Goal: Task Accomplishment & Management: Complete application form

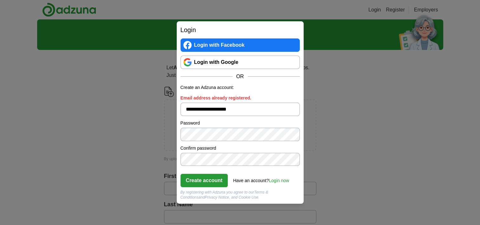
click at [218, 179] on button "Create account" at bounding box center [204, 180] width 48 height 13
click at [279, 178] on link "Login now" at bounding box center [279, 180] width 20 height 5
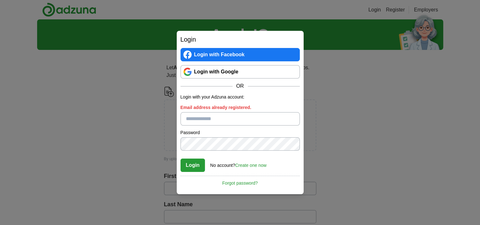
click at [206, 118] on input "Email address already registered." at bounding box center [239, 118] width 119 height 13
type input "**********"
click at [194, 160] on button "Login" at bounding box center [192, 164] width 25 height 13
click at [155, 144] on div "**********" at bounding box center [240, 112] width 480 height 225
click at [190, 163] on button "Login" at bounding box center [192, 164] width 25 height 13
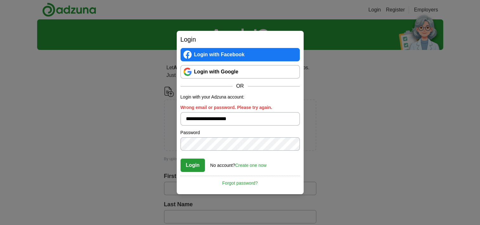
click at [162, 139] on div "**********" at bounding box center [240, 112] width 480 height 225
click at [189, 162] on button "Login" at bounding box center [192, 164] width 25 height 13
click at [197, 162] on button "Login" at bounding box center [192, 164] width 25 height 13
click at [151, 142] on div "**********" at bounding box center [240, 112] width 480 height 225
click at [195, 163] on button "Login" at bounding box center [192, 164] width 25 height 13
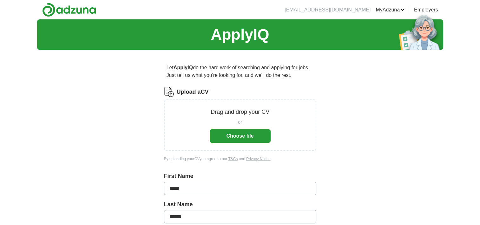
click at [244, 137] on button "Choose file" at bounding box center [240, 135] width 61 height 13
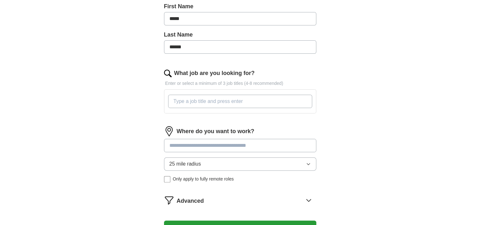
scroll to position [145, 0]
click at [252, 99] on input "What job are you looking for?" at bounding box center [240, 100] width 144 height 13
type input "D"
click at [252, 99] on input "Remote data entry, remote custommer support" at bounding box center [240, 100] width 144 height 13
click at [276, 99] on input "Remote data entry, remote customer support" at bounding box center [240, 100] width 144 height 13
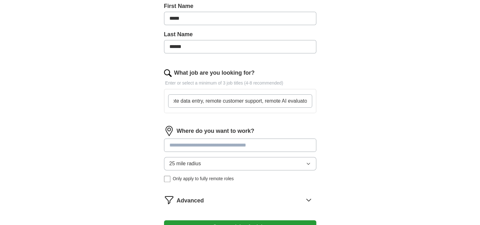
scroll to position [0, 14]
type input "Remote data entry, remote customer support, remote AI evaluator"
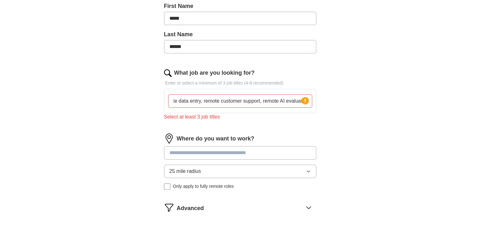
click at [260, 144] on div "Where do you want to work? 25 mile radius Only apply to fully remote roles" at bounding box center [240, 163] width 152 height 61
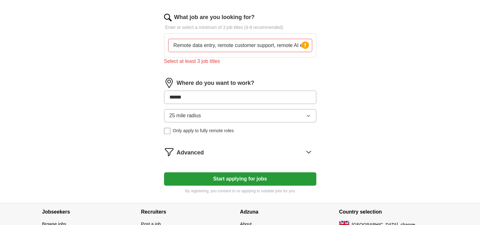
scroll to position [200, 0]
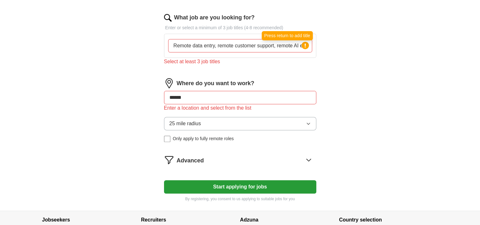
click at [305, 43] on icon at bounding box center [305, 45] width 1 height 4
click at [273, 98] on input "******" at bounding box center [240, 97] width 152 height 13
type input "*"
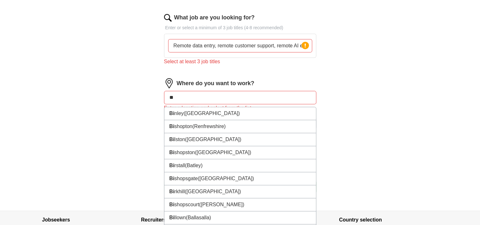
type input "***"
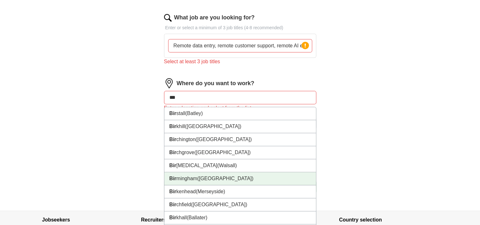
click at [223, 175] on span "(West Midlands)" at bounding box center [225, 177] width 56 height 5
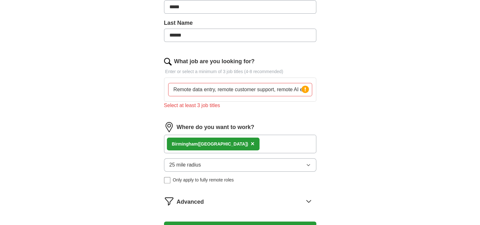
scroll to position [156, 0]
click at [232, 89] on input "Remote data entry, remote customer support, remote AI evaluator" at bounding box center [240, 89] width 144 height 13
click at [306, 89] on circle at bounding box center [304, 88] width 7 height 7
click at [248, 92] on input "Remote data entry, remote customer support, remote AI evaluator" at bounding box center [240, 89] width 144 height 13
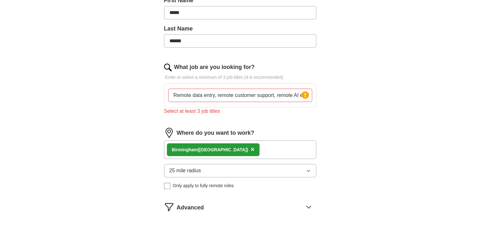
scroll to position [151, 0]
click at [202, 112] on div "Select at least 3 job titles" at bounding box center [240, 111] width 152 height 8
click at [225, 93] on input "Remote data entry, remote customer support, remote AI evaluator" at bounding box center [240, 94] width 144 height 13
click at [219, 93] on input "Remote data entry, remote customer support, remote AI evaluator" at bounding box center [240, 94] width 144 height 13
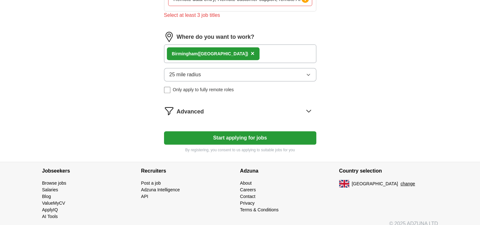
scroll to position [247, 0]
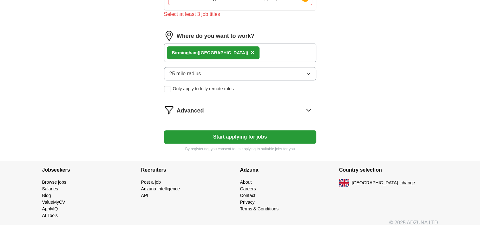
type input "Remote data entry, Remote customer support, remote AI evaluator"
click at [268, 135] on button "Start applying for jobs" at bounding box center [240, 136] width 152 height 13
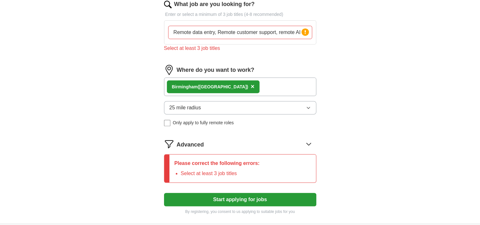
scroll to position [216, 0]
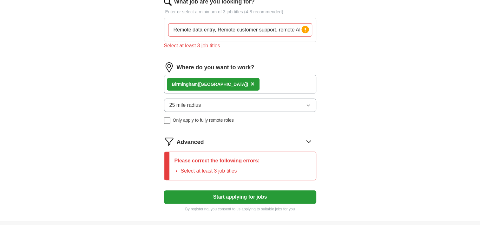
click at [264, 83] on div "Bir mingham (West Midlands) ×" at bounding box center [240, 84] width 152 height 18
click at [263, 83] on div "Bir mingham (West Midlands) ×" at bounding box center [240, 84] width 152 height 18
click at [251, 81] on span "×" at bounding box center [253, 83] width 4 height 7
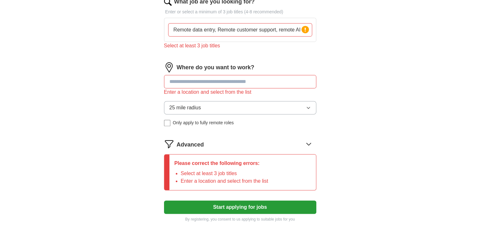
click at [233, 79] on input at bounding box center [240, 81] width 152 height 13
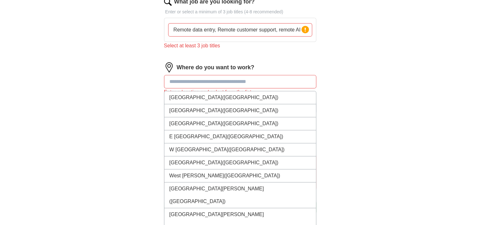
type input "*"
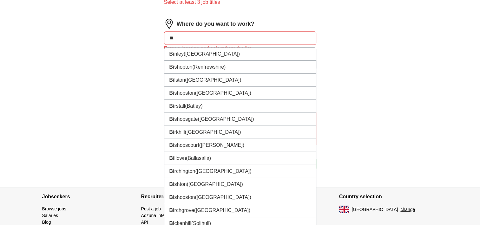
scroll to position [259, 0]
type input "*"
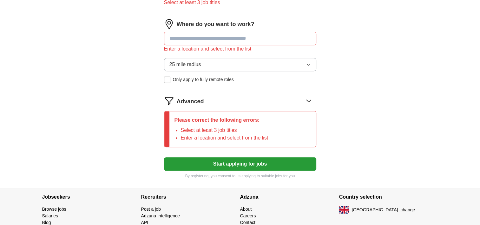
type input "*"
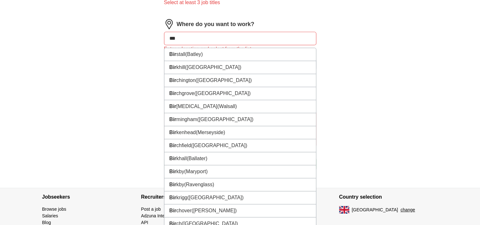
type input "****"
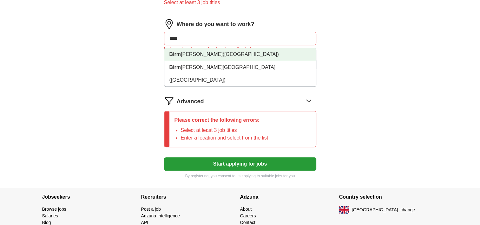
click at [194, 52] on li "Birm ingham (West Midlands)" at bounding box center [240, 54] width 152 height 13
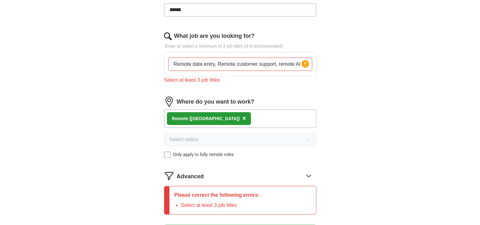
scroll to position [180, 0]
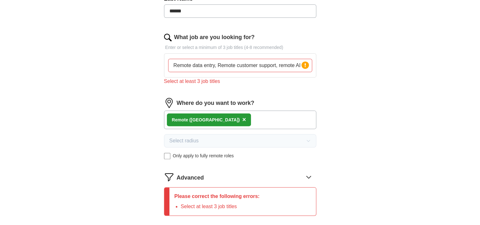
click at [195, 63] on input "Remote data entry, Remote customer support, remote AI evaluator" at bounding box center [240, 65] width 144 height 13
click at [221, 64] on input "Data entry, Remote customer support, remote AI evaluator" at bounding box center [240, 65] width 144 height 13
click at [260, 63] on input "Data entry, Customer support, remote AI evaluator" at bounding box center [240, 65] width 144 height 13
click at [264, 85] on div "What job are you looking for? Enter or select a minimum of 3 job titles (4-8 re…" at bounding box center [240, 61] width 152 height 57
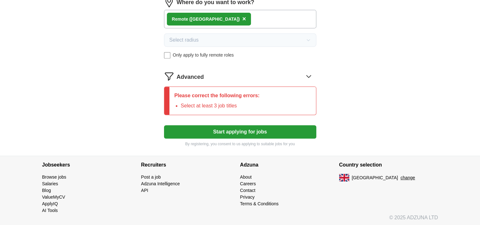
scroll to position [281, 0]
click at [238, 128] on button "Start applying for jobs" at bounding box center [240, 131] width 152 height 13
click at [239, 96] on p "Please correct the following errors:" at bounding box center [216, 95] width 85 height 8
click at [308, 73] on icon at bounding box center [309, 76] width 10 height 10
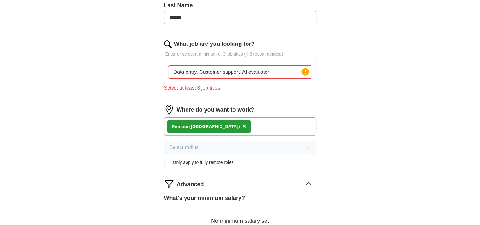
scroll to position [173, 0]
click at [274, 70] on input "Data entry, Customer support, AI evaluator" at bounding box center [240, 72] width 144 height 13
type input "D"
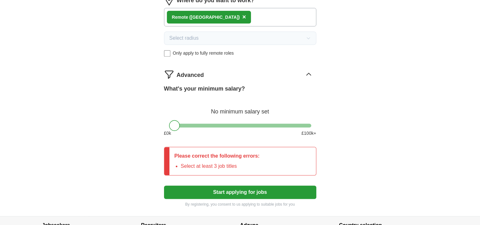
click at [253, 193] on button "Start applying for jobs" at bounding box center [240, 191] width 152 height 13
click at [256, 189] on button "Start applying for jobs" at bounding box center [240, 191] width 152 height 13
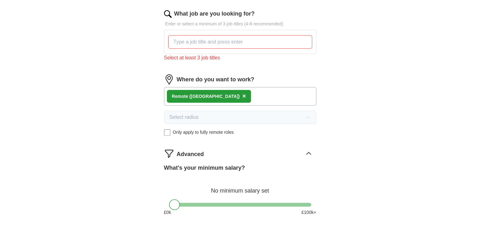
scroll to position [203, 0]
click at [242, 38] on input "What job are you looking for?" at bounding box center [240, 42] width 144 height 13
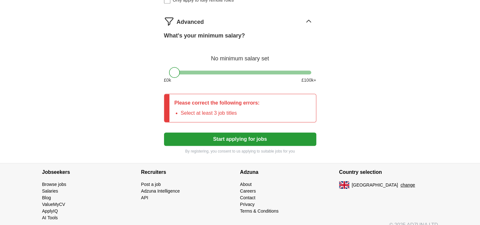
scroll to position [343, 0]
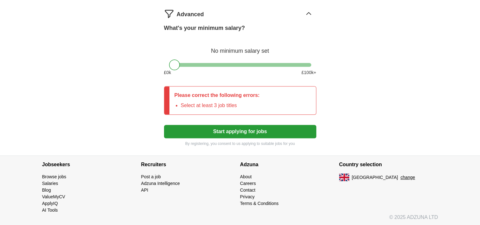
click at [292, 127] on button "Start applying for jobs" at bounding box center [240, 131] width 152 height 13
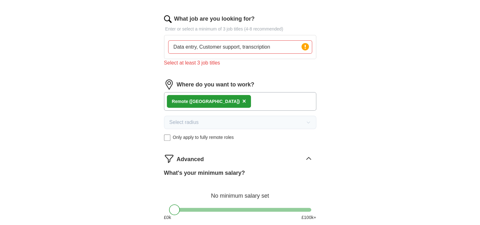
scroll to position [197, 0]
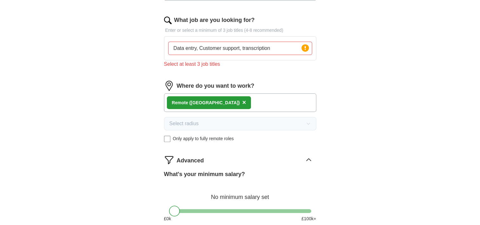
click at [272, 30] on p "Enter or select a minimum of 3 job titles (4-8 recommended)" at bounding box center [240, 30] width 152 height 7
click at [273, 48] on input "Data entry, Customer support, transcription" at bounding box center [240, 48] width 144 height 13
type input "Data entry, Customer support, transcription, AI"
click at [305, 47] on icon at bounding box center [305, 48] width 1 height 4
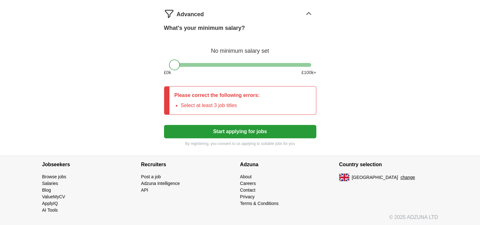
click at [272, 132] on button "Start applying for jobs" at bounding box center [240, 131] width 152 height 13
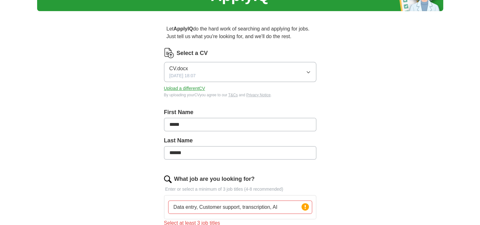
scroll to position [0, 0]
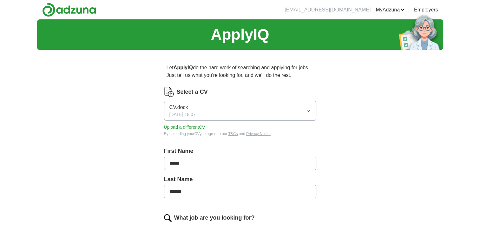
click at [0, 0] on link "Alerts" at bounding box center [0, 0] width 0 height 0
